Goal: Information Seeking & Learning: Learn about a topic

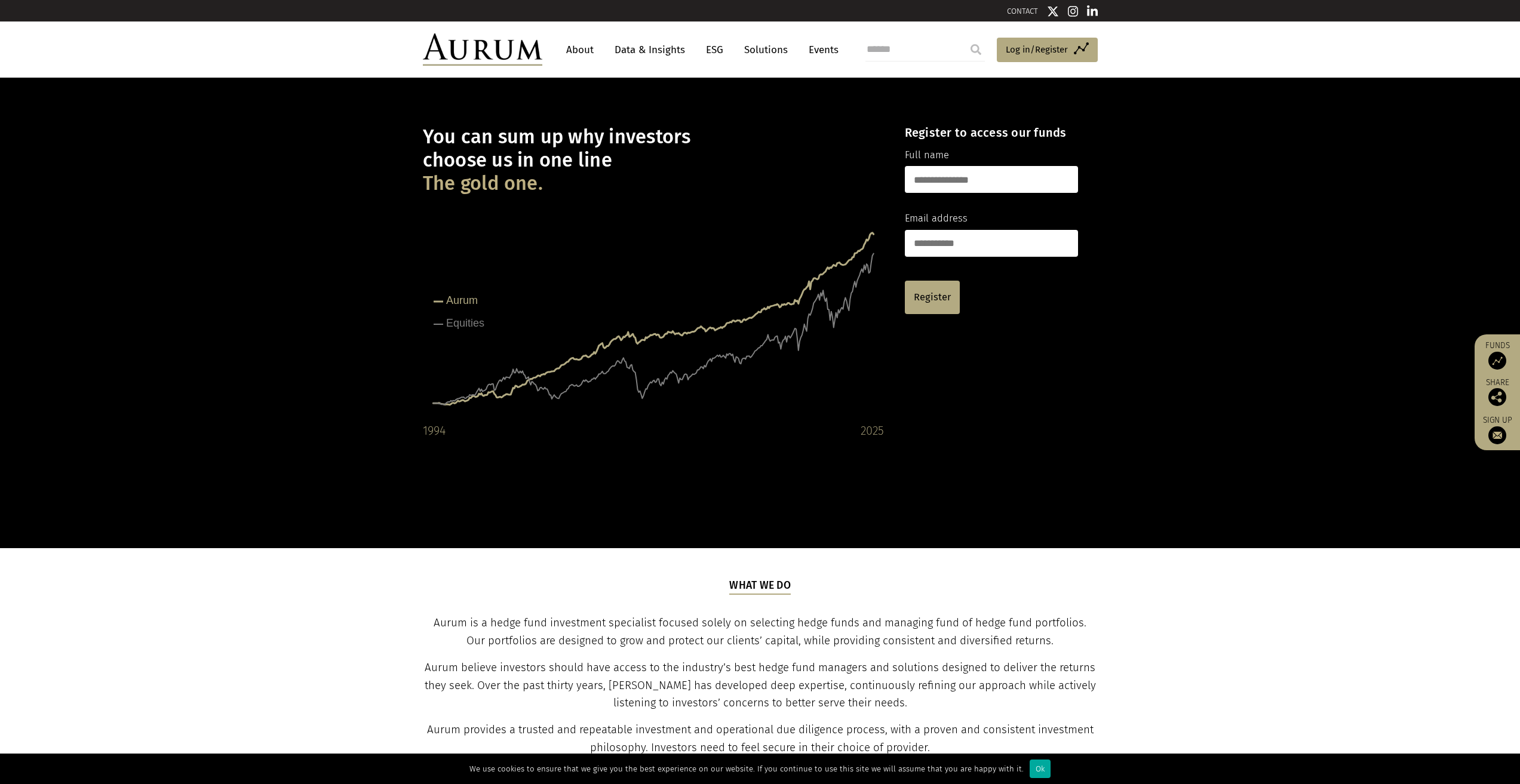
click at [585, 50] on link "About" at bounding box center [580, 50] width 39 height 22
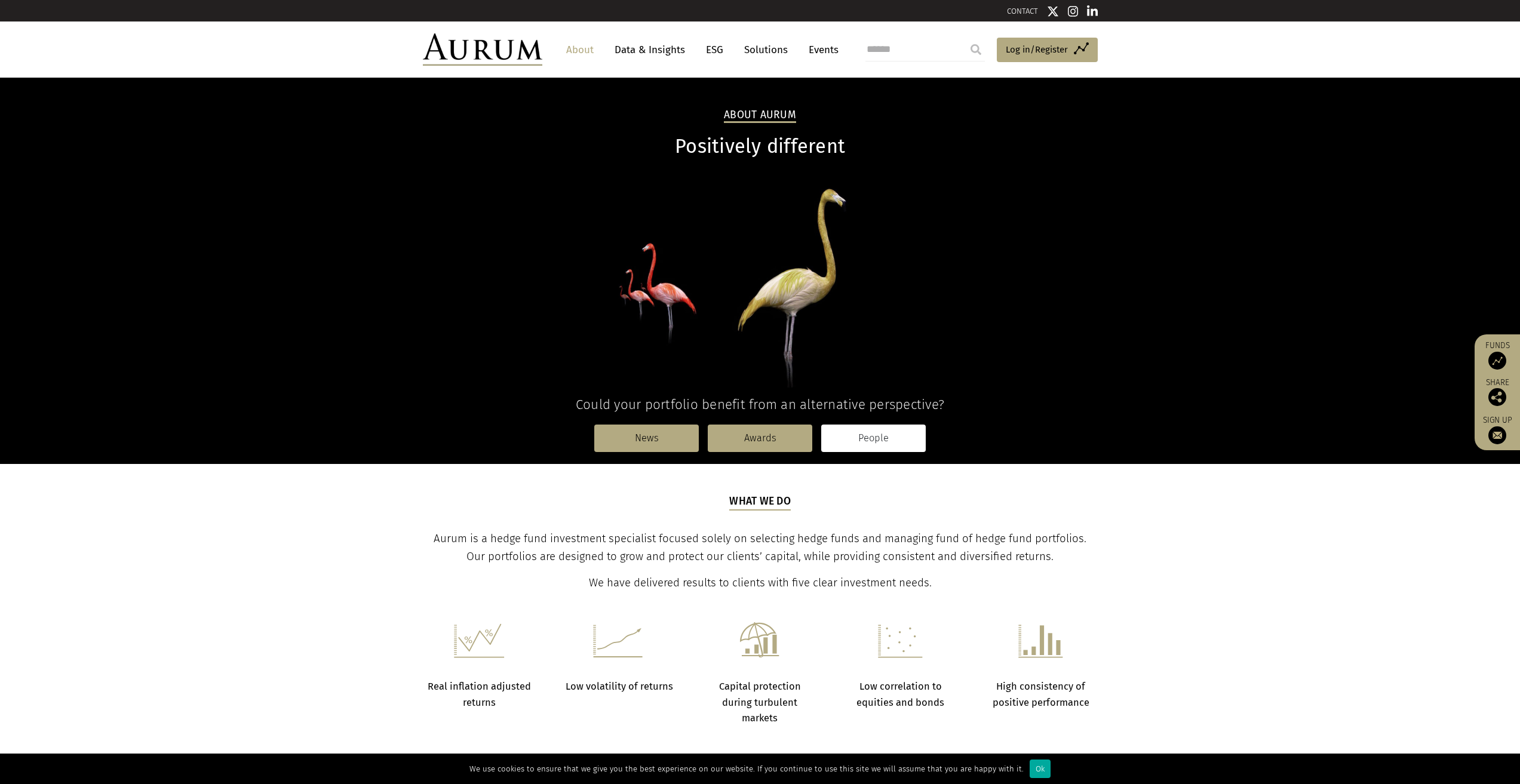
click at [871, 439] on link "People" at bounding box center [873, 438] width 104 height 27
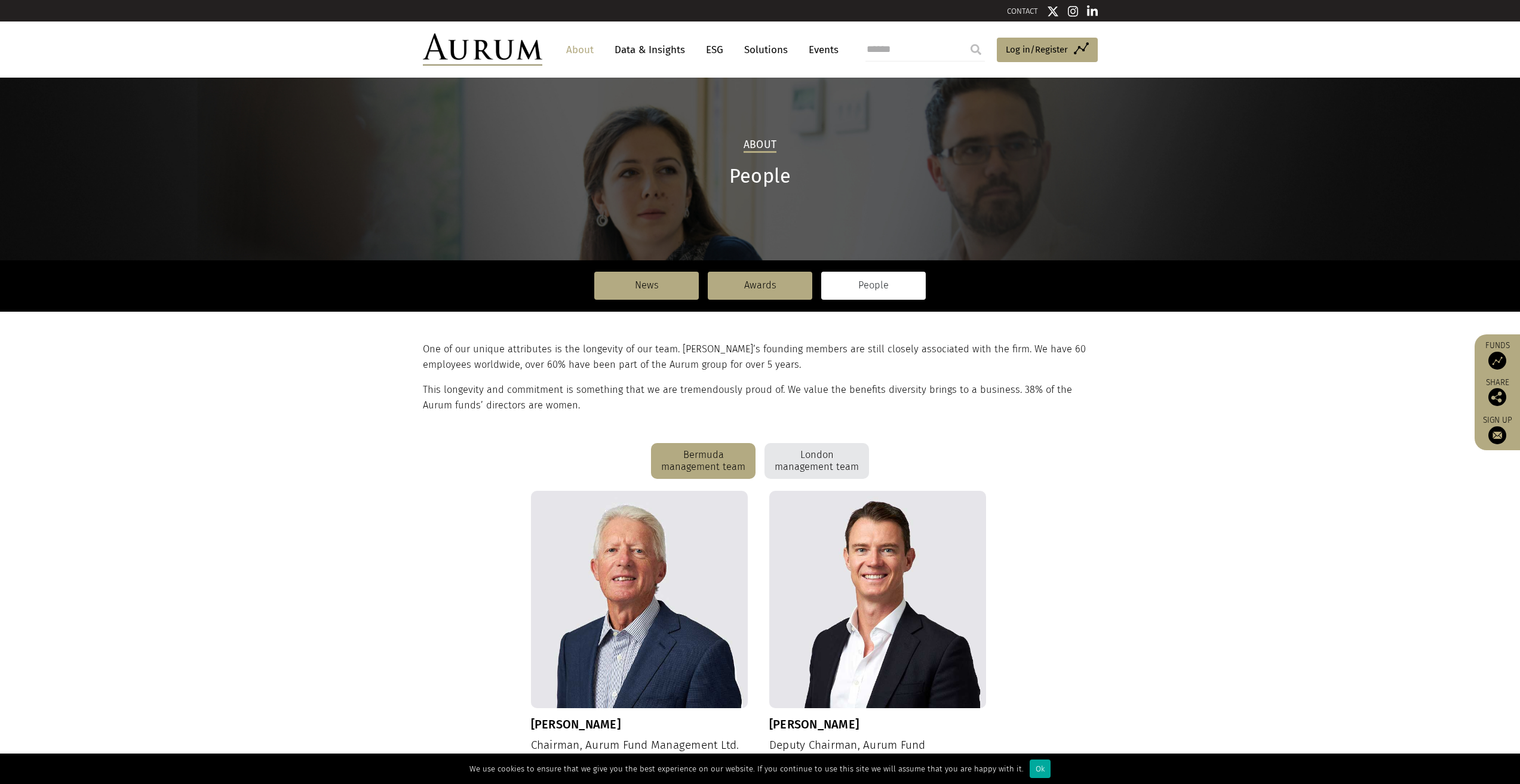
click at [811, 453] on div "London management team" at bounding box center [817, 461] width 104 height 36
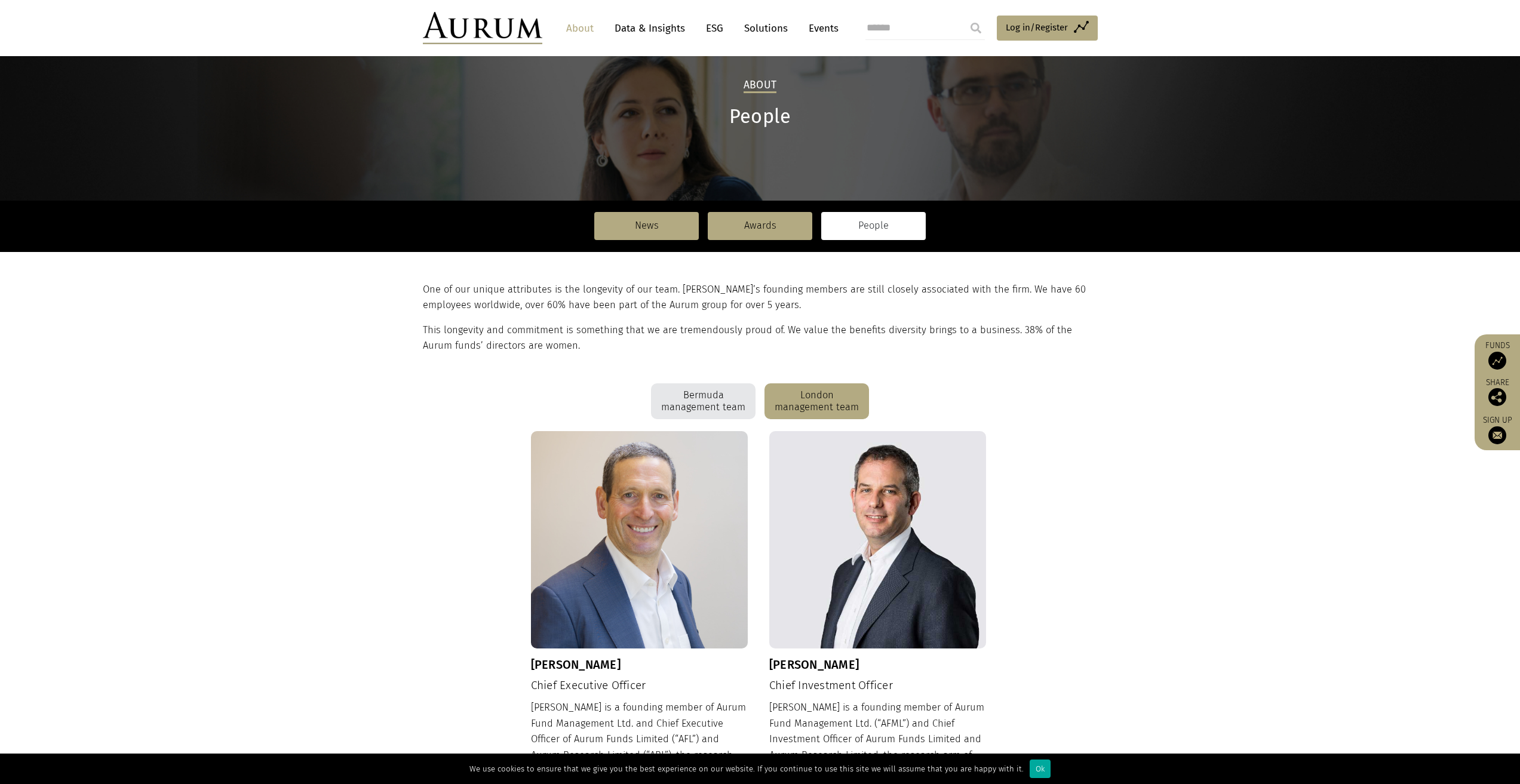
scroll to position [179, 0]
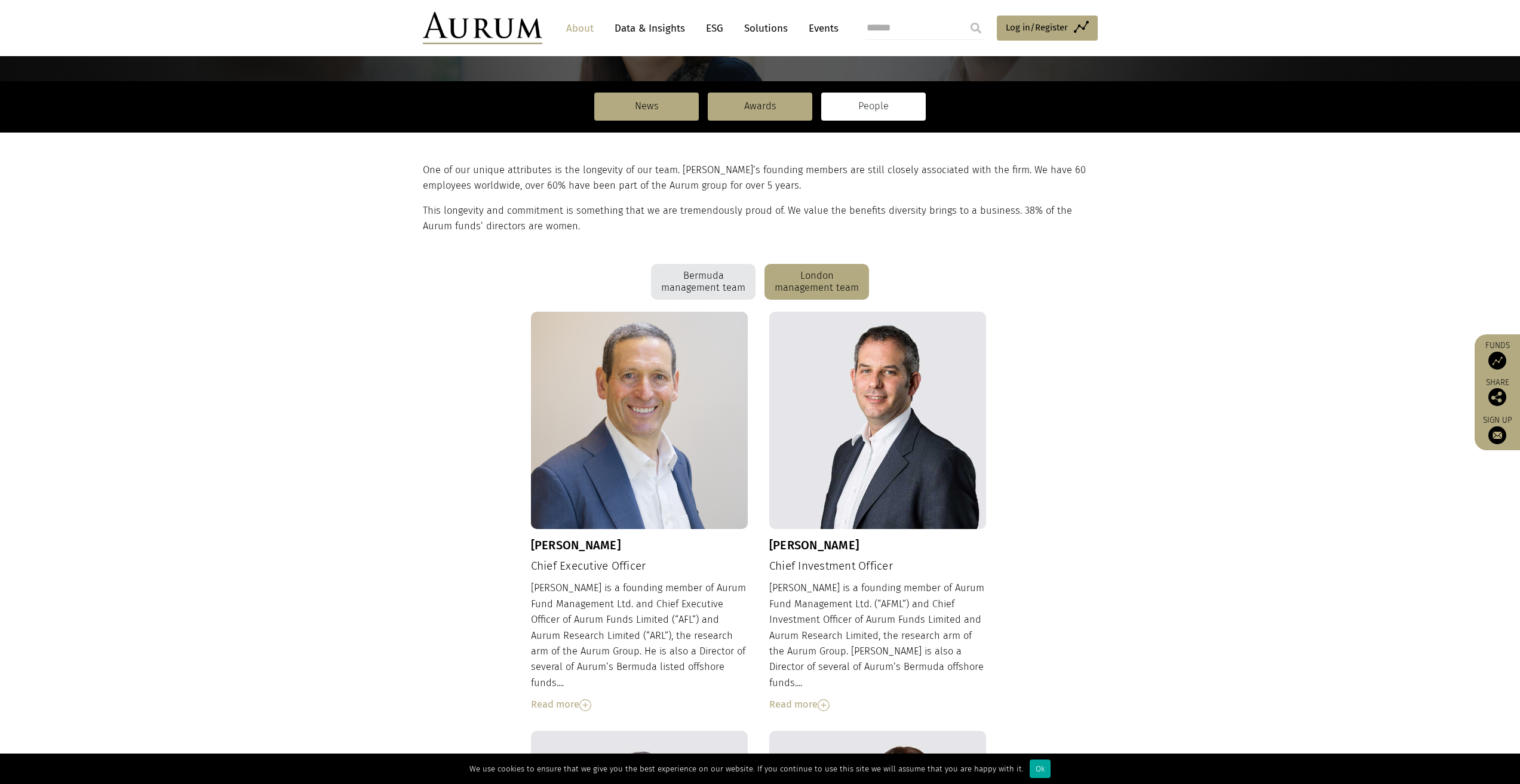
click at [827, 700] on img at bounding box center [824, 706] width 12 height 12
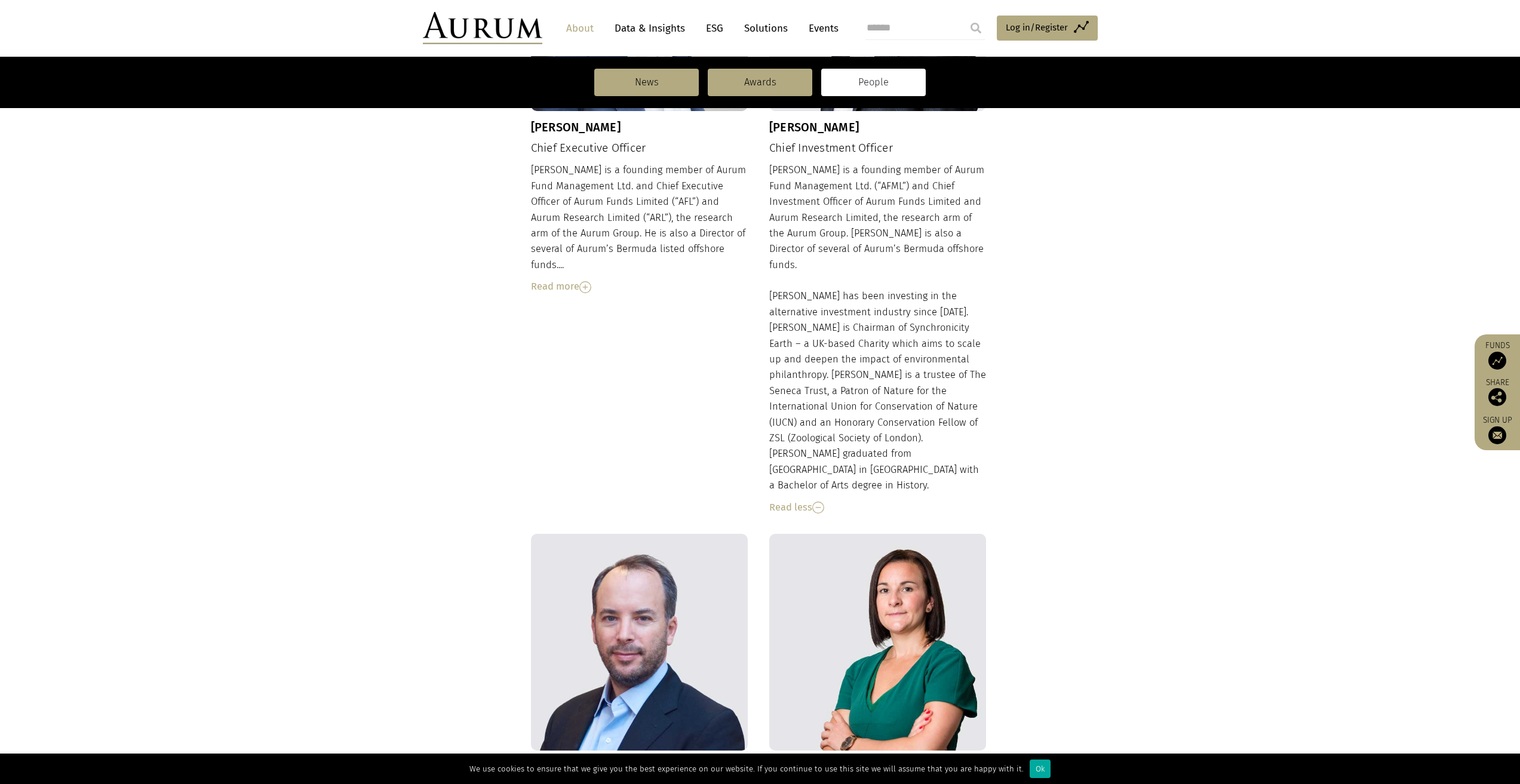
scroll to position [837, 0]
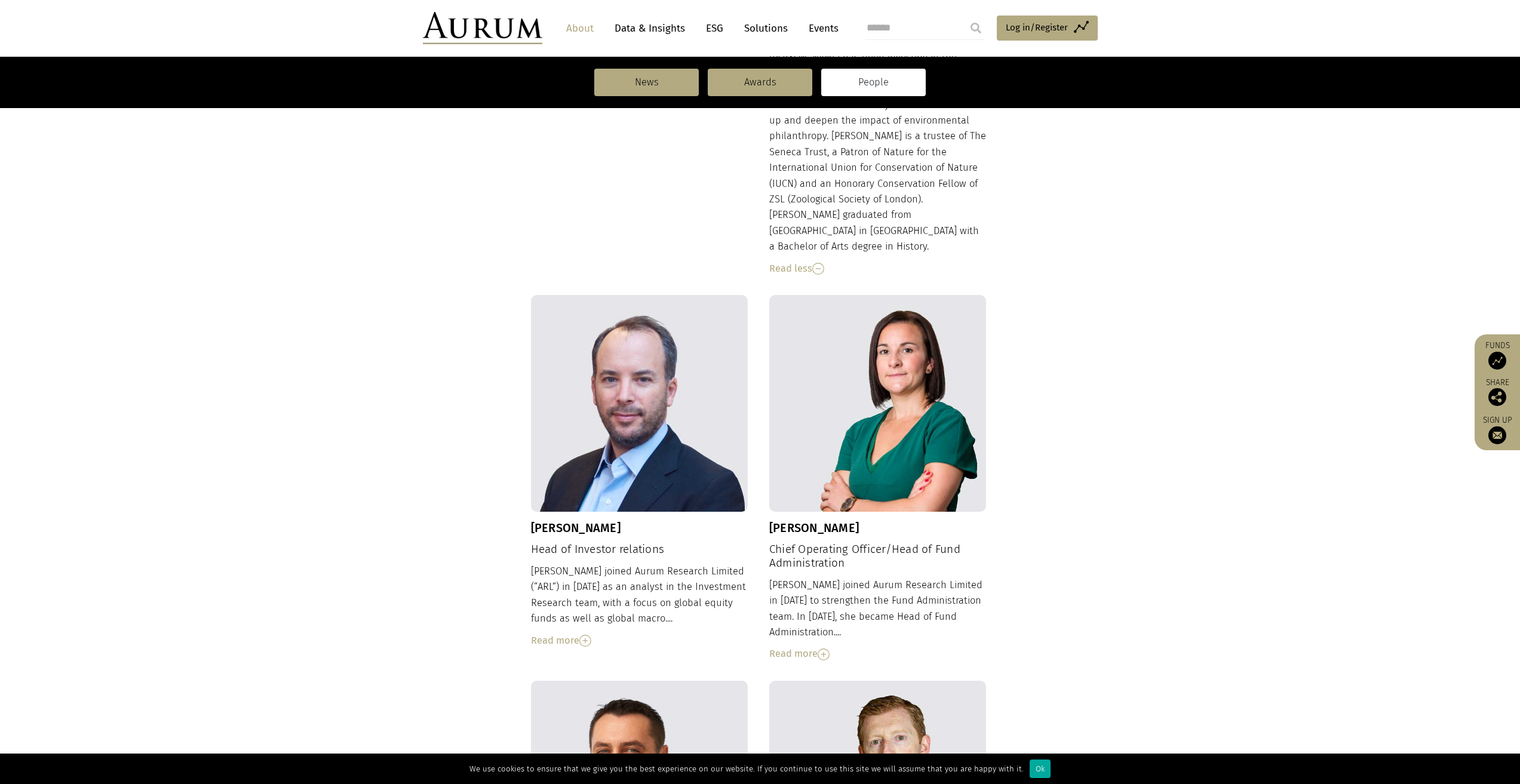
click at [545, 633] on div "Read more" at bounding box center [640, 641] width 217 height 16
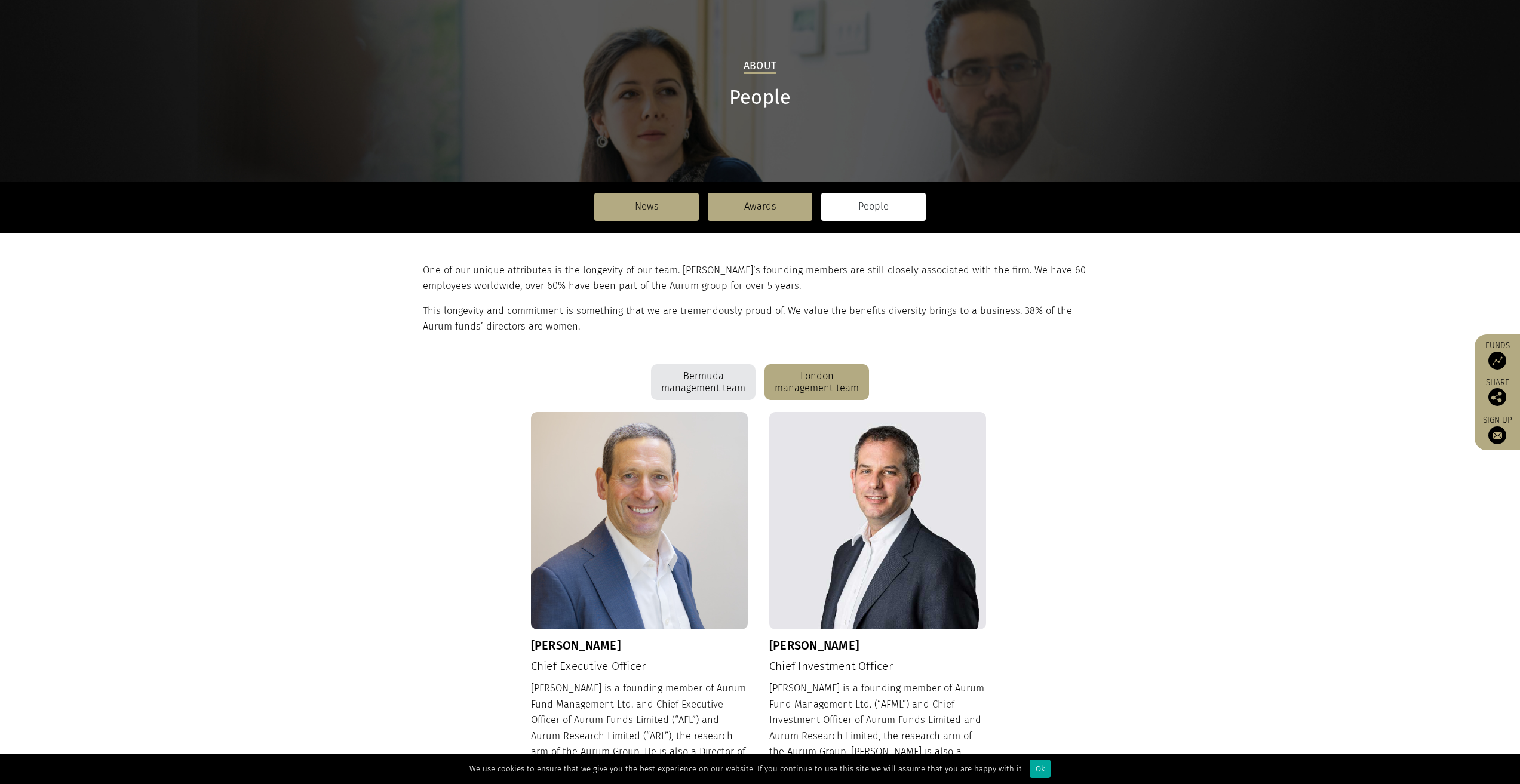
scroll to position [0, 0]
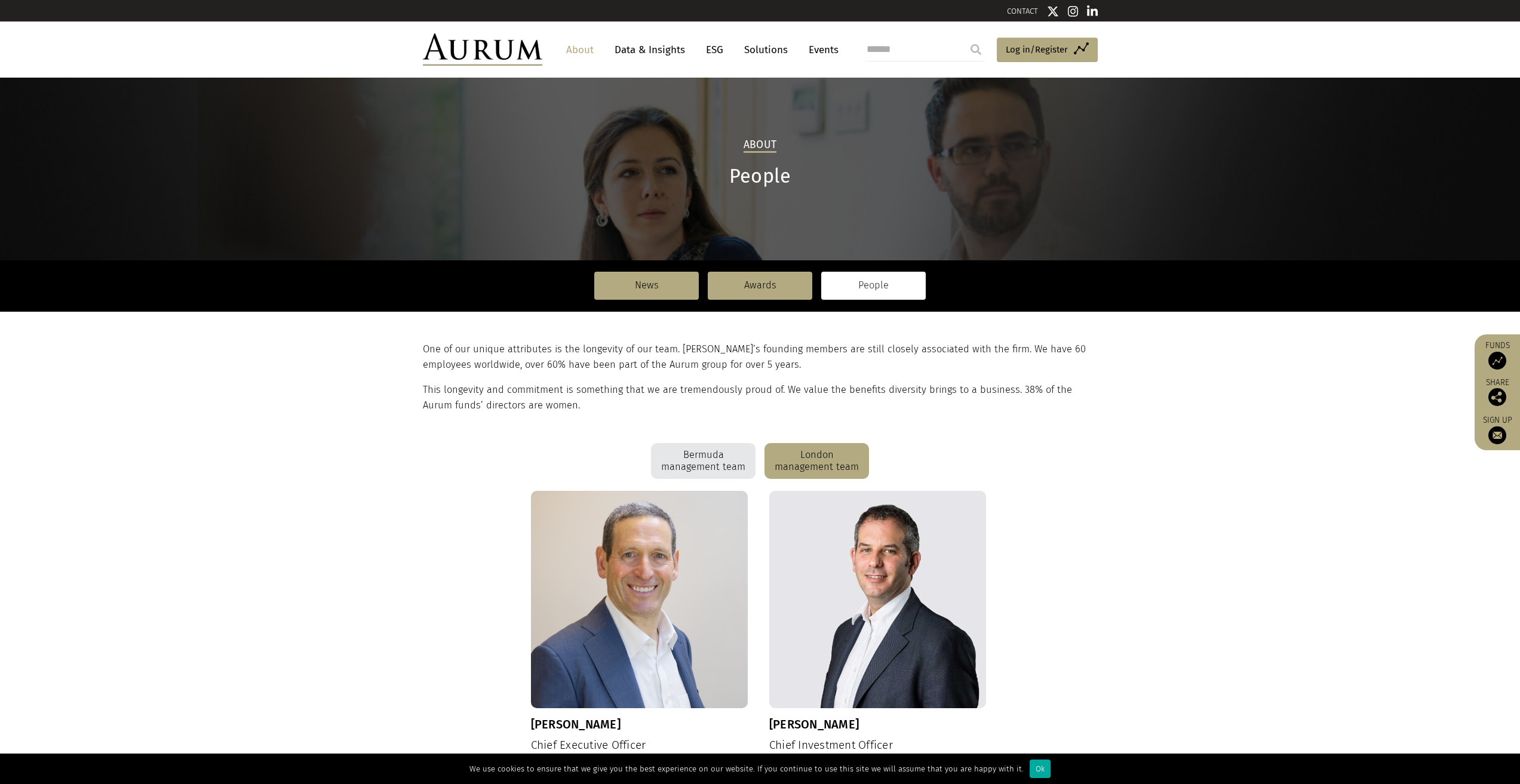
click at [713, 453] on div "Bermuda management team" at bounding box center [703, 461] width 104 height 36
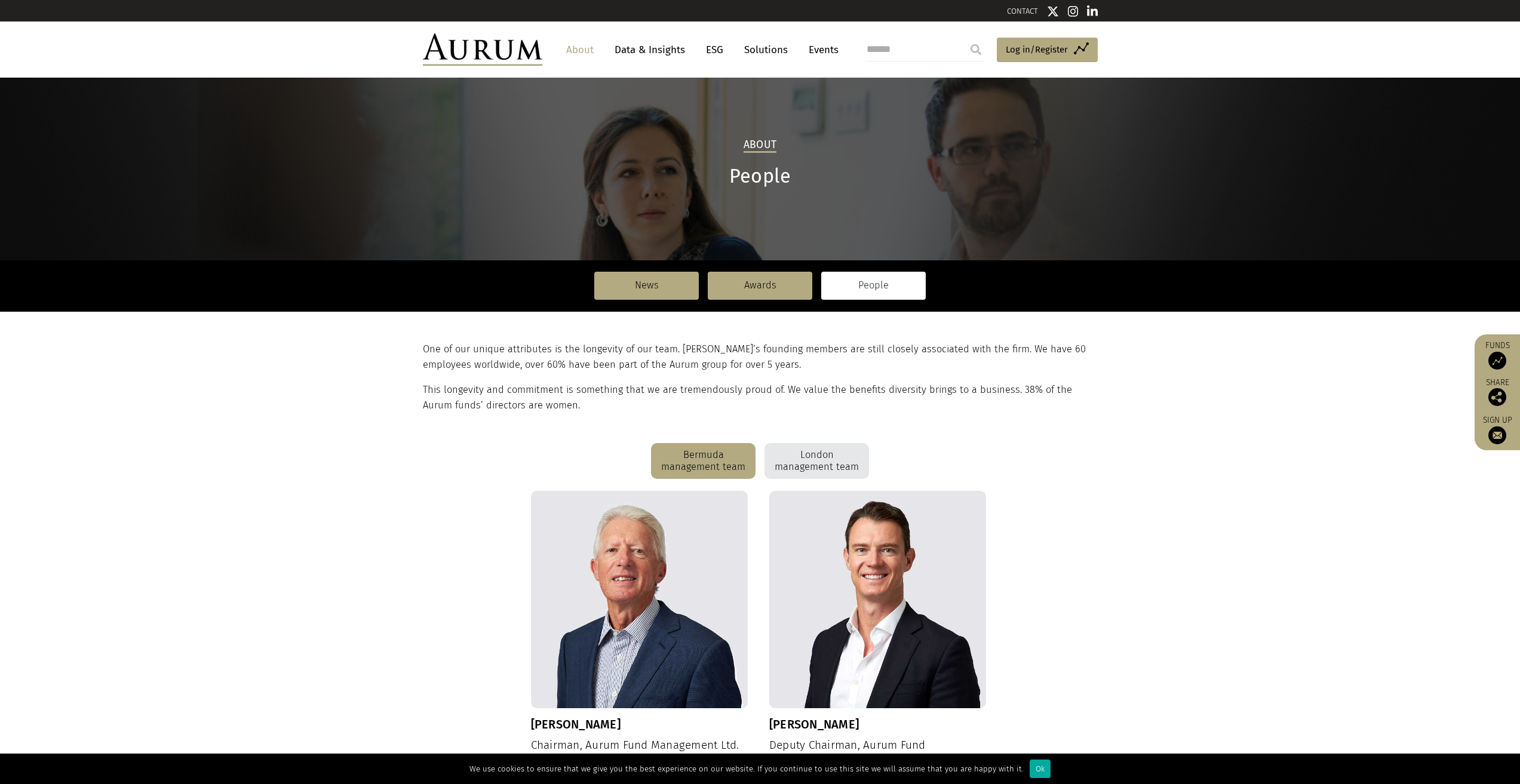
click at [803, 460] on div "London management team" at bounding box center [817, 461] width 104 height 36
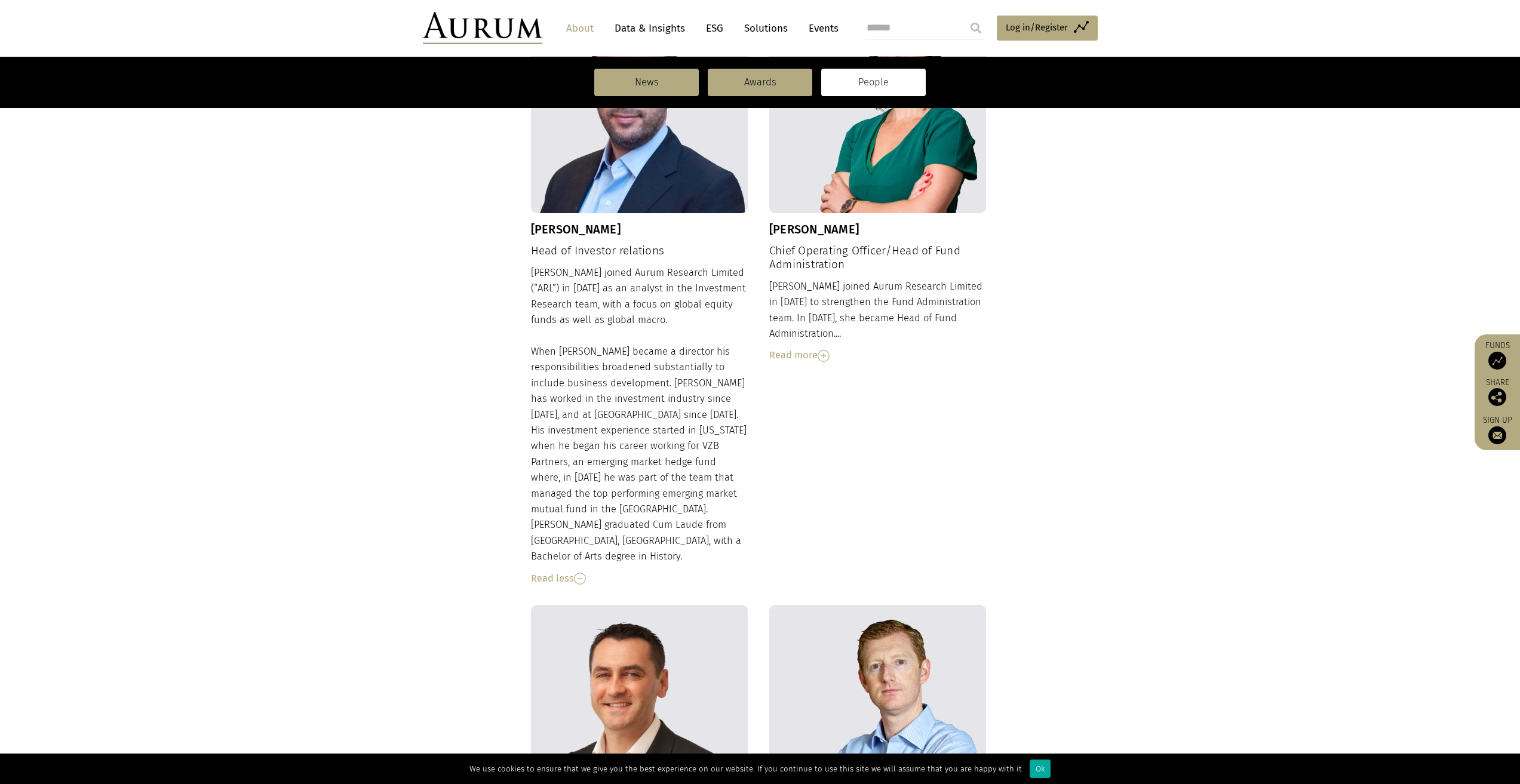
scroll to position [1453, 0]
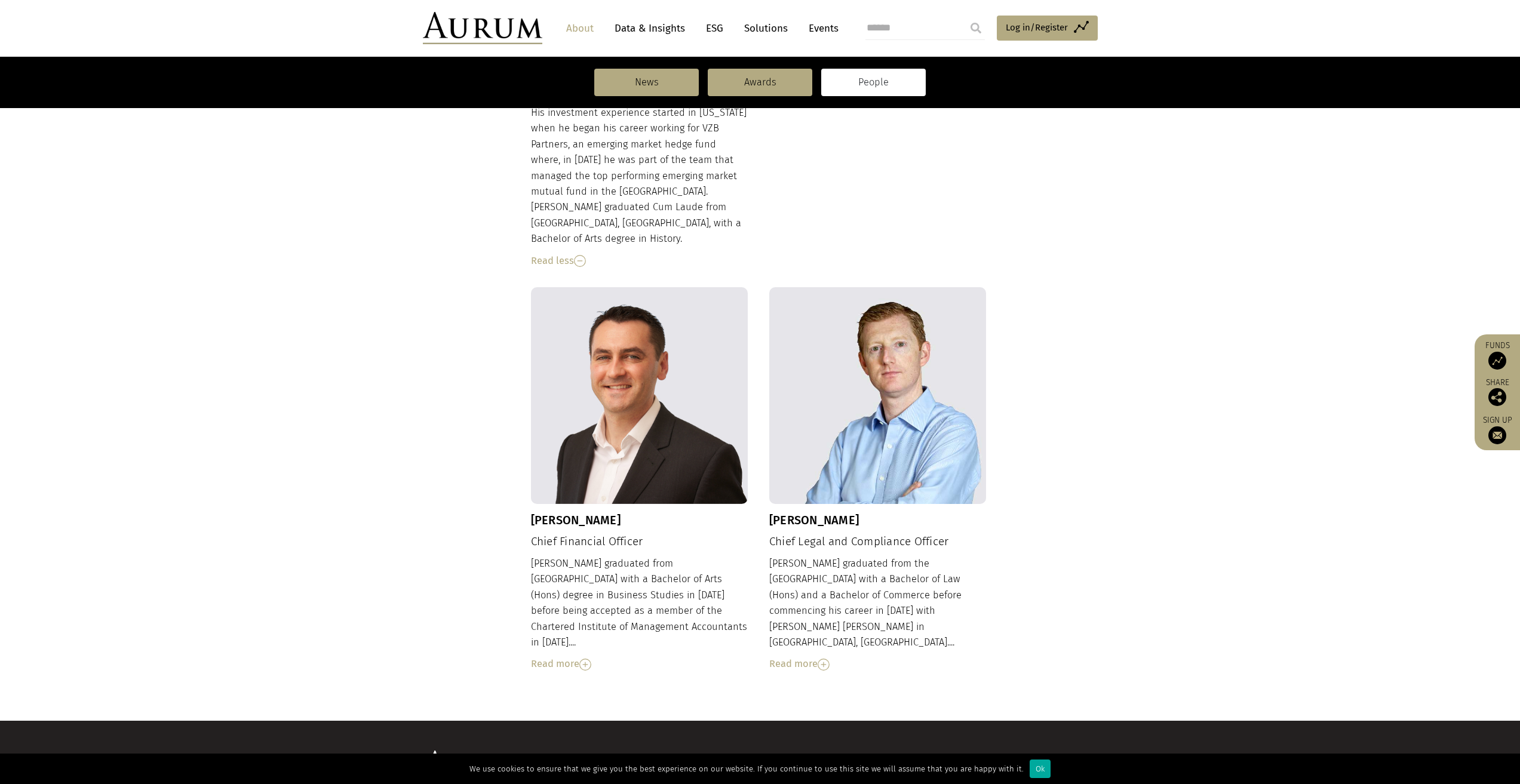
click at [811, 657] on div "Read more" at bounding box center [878, 664] width 217 height 16
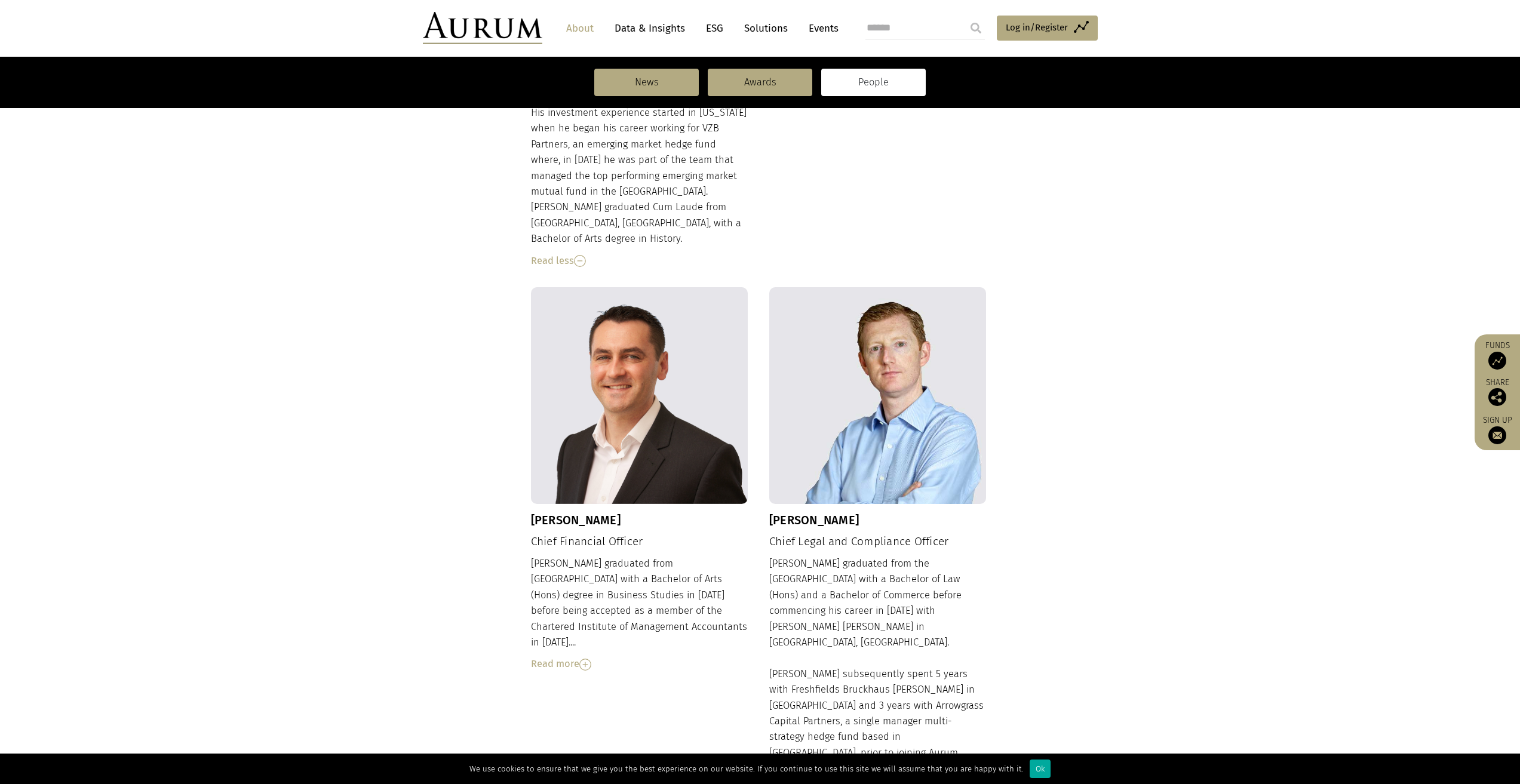
scroll to position [1610, 0]
